Goal: Complete application form: Complete application form

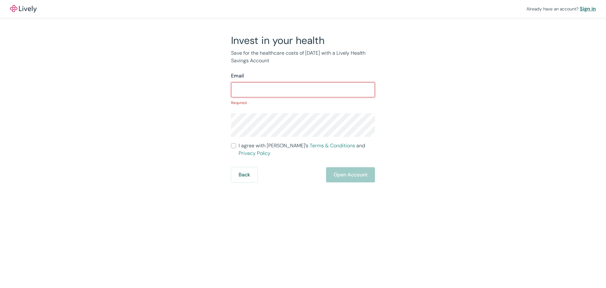
click at [590, 8] on div "Sign in" at bounding box center [588, 9] width 16 height 8
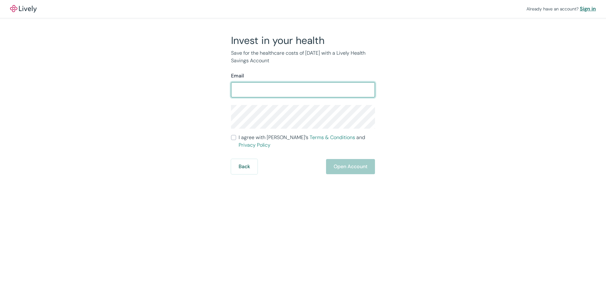
click at [586, 10] on div "Sign in" at bounding box center [588, 9] width 16 height 8
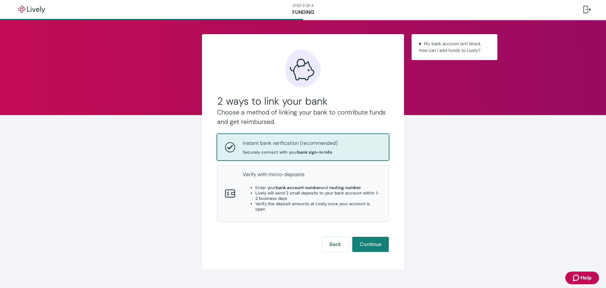
click at [358, 152] on div "Instant bank verification (recommended) Securely connect with your bank sign-in…" at bounding box center [312, 146] width 138 height 15
click at [365, 239] on button "Continue" at bounding box center [370, 243] width 37 height 15
click at [337, 244] on button "Back" at bounding box center [335, 243] width 27 height 15
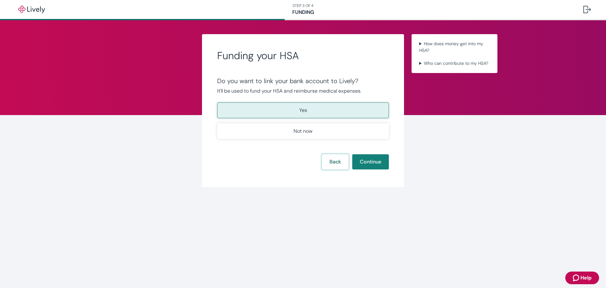
click at [329, 163] on button "Back" at bounding box center [335, 161] width 27 height 15
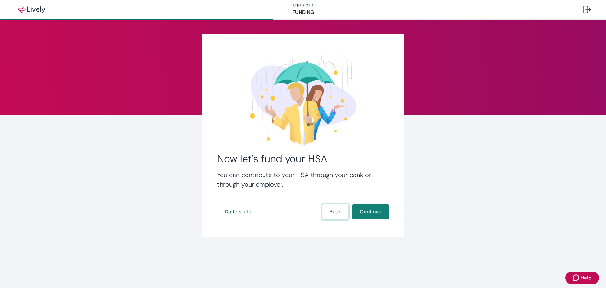
click at [341, 204] on button "Back" at bounding box center [335, 211] width 27 height 15
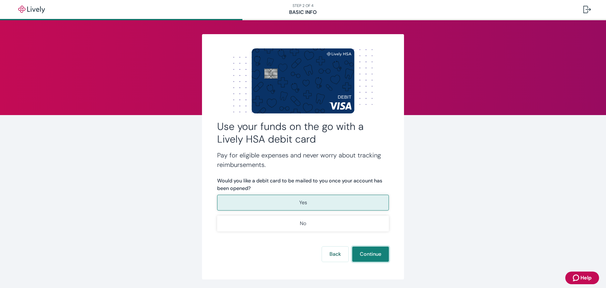
click at [381, 257] on button "Continue" at bounding box center [370, 253] width 37 height 15
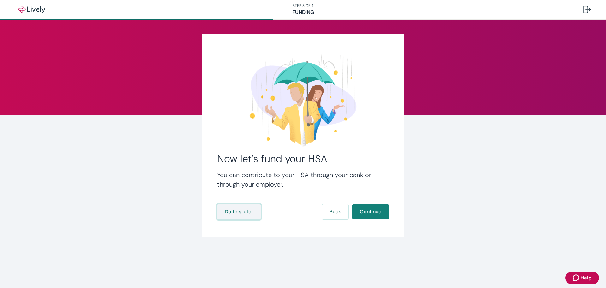
click at [246, 205] on button "Do this later" at bounding box center [239, 211] width 44 height 15
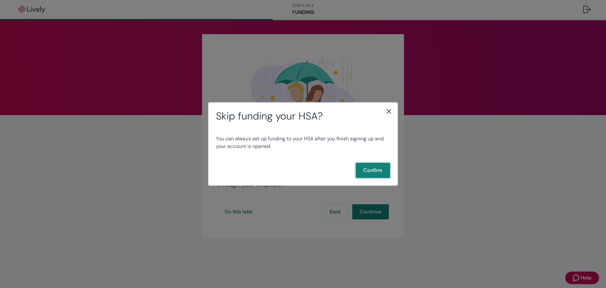
click at [371, 169] on button "Confirm" at bounding box center [373, 170] width 34 height 15
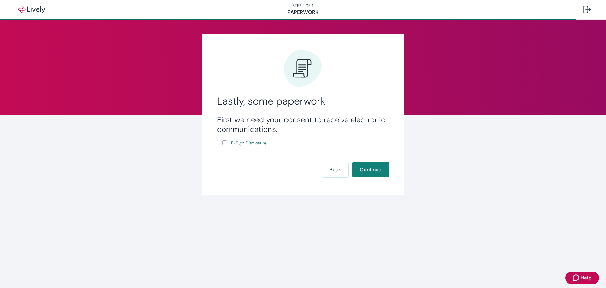
click at [225, 141] on input "E-Sign Disclosure" at bounding box center [224, 142] width 5 height 5
checkbox input "true"
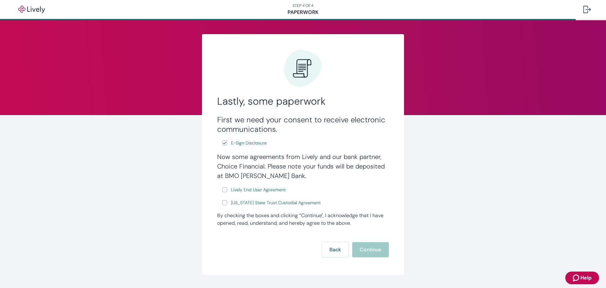
click at [223, 189] on input "Lively End User Agreement" at bounding box center [224, 189] width 5 height 5
checkbox input "true"
click at [226, 201] on label "Wyoming State Trust Custodial Agreement" at bounding box center [272, 203] width 100 height 8
click at [226, 201] on input "Wyoming State Trust Custodial Agreement" at bounding box center [224, 202] width 5 height 5
checkbox input "true"
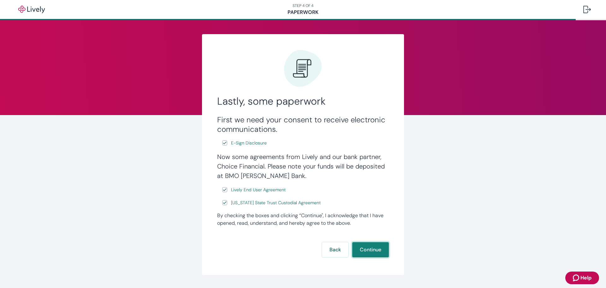
click at [369, 246] on button "Continue" at bounding box center [370, 249] width 37 height 15
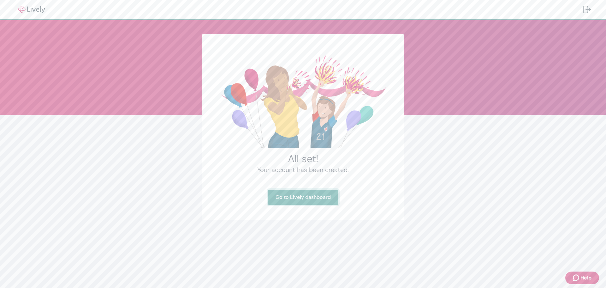
click at [307, 196] on link "Go to Lively dashboard" at bounding box center [303, 196] width 70 height 15
